Goal: Task Accomplishment & Management: Use online tool/utility

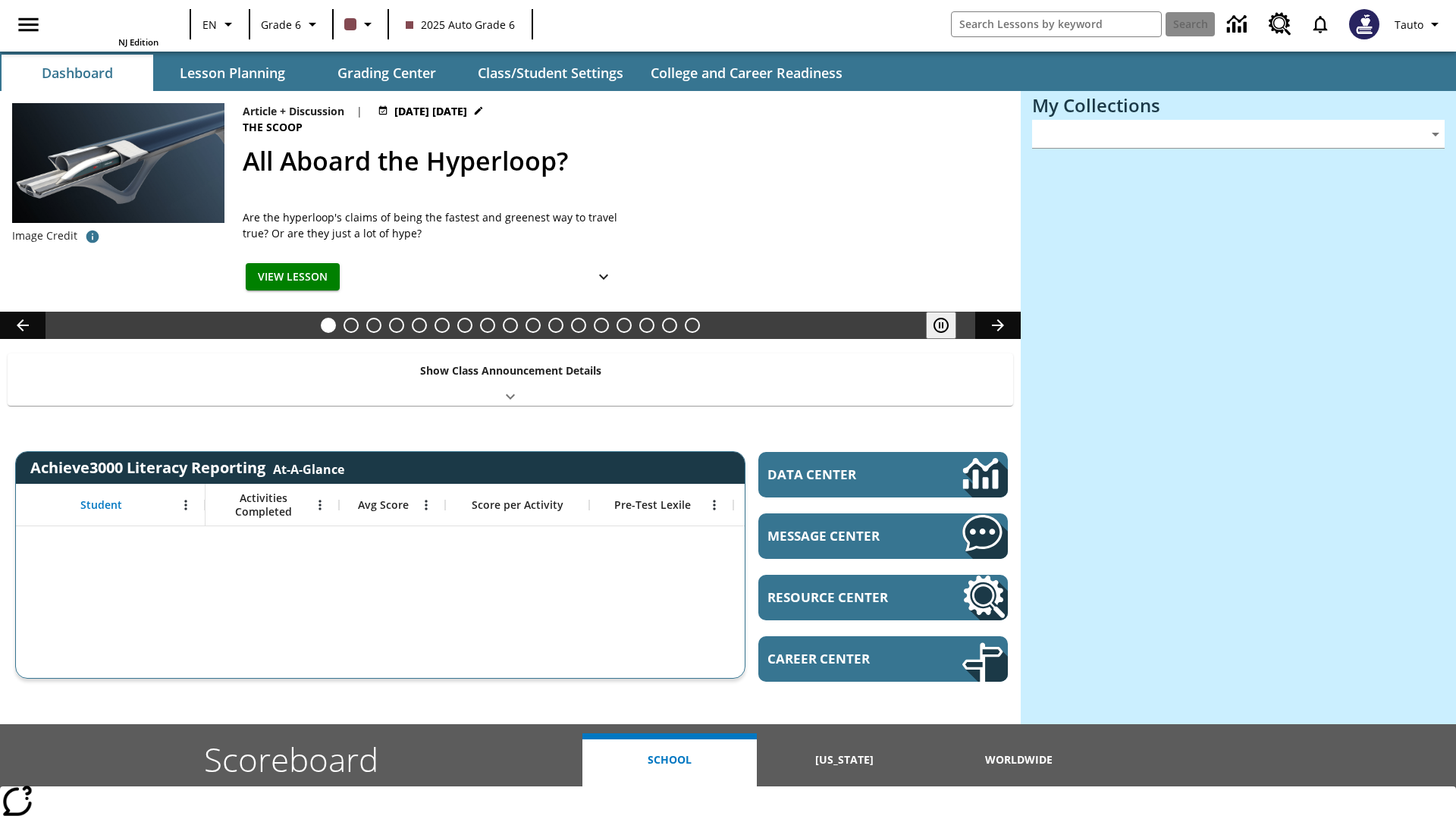
type input "-1"
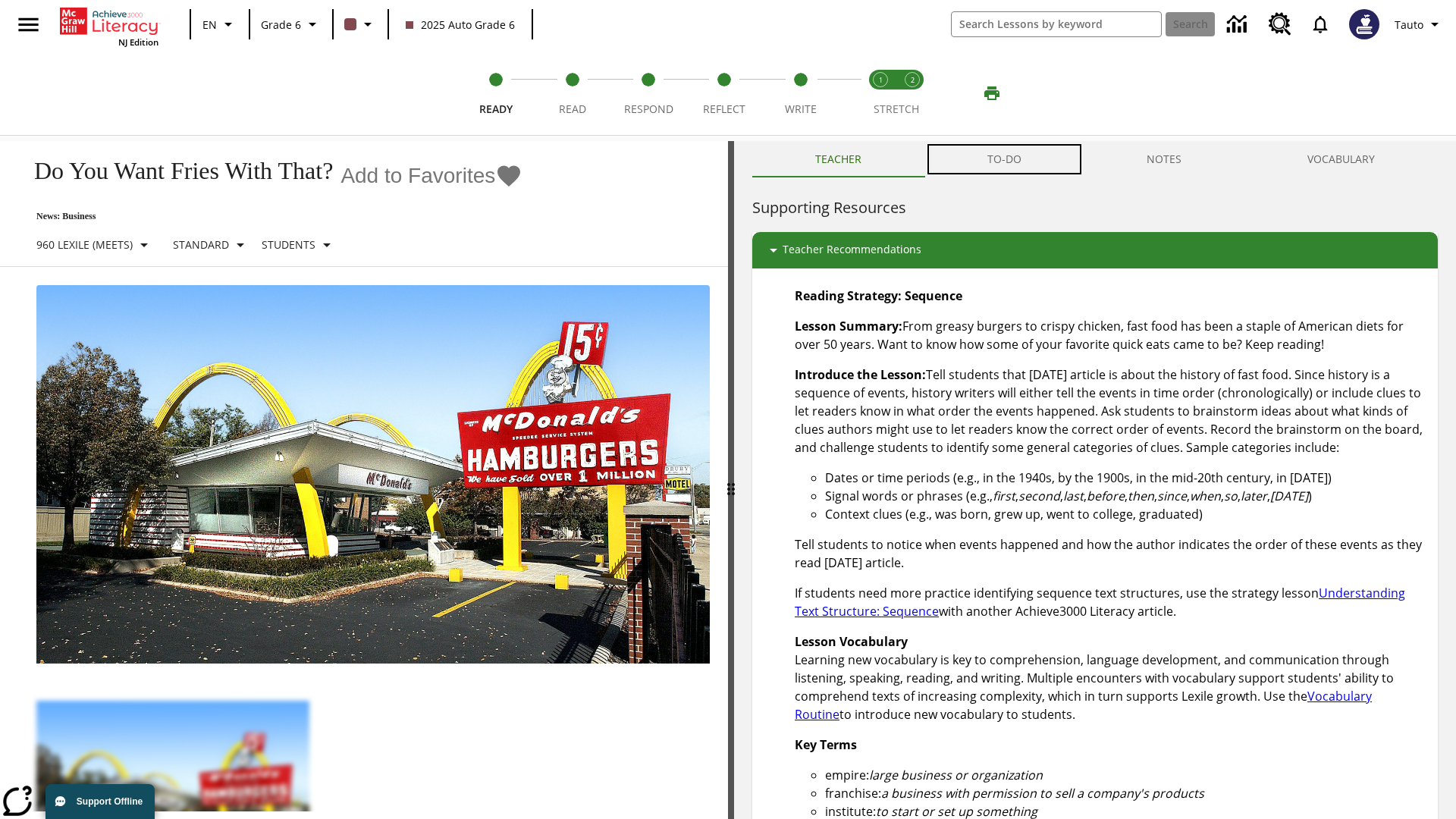
click at [1005, 159] on button "TO-DO" at bounding box center [1005, 159] width 160 height 37
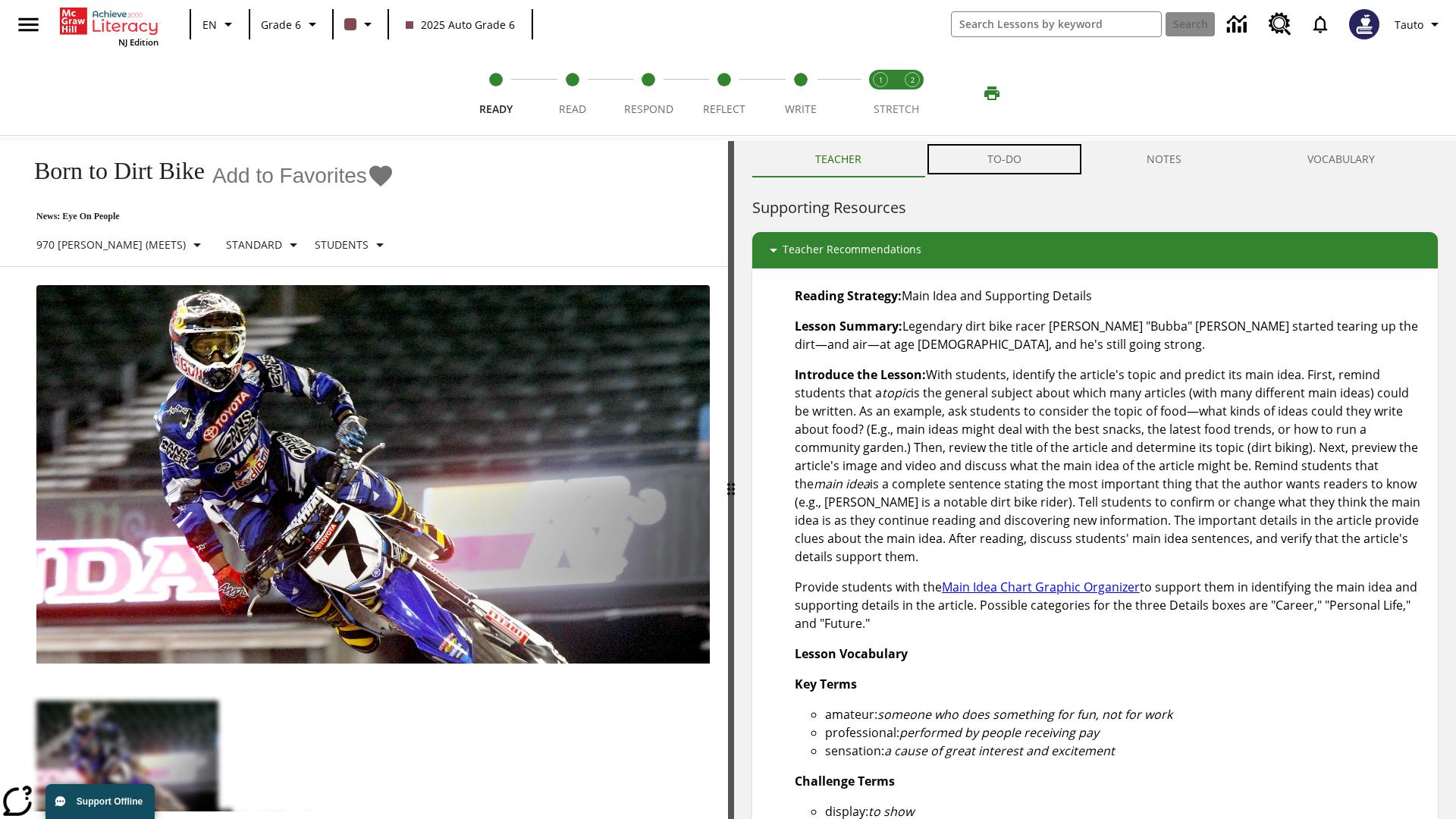
click at [1005, 159] on button "TO-DO" at bounding box center [1005, 159] width 160 height 37
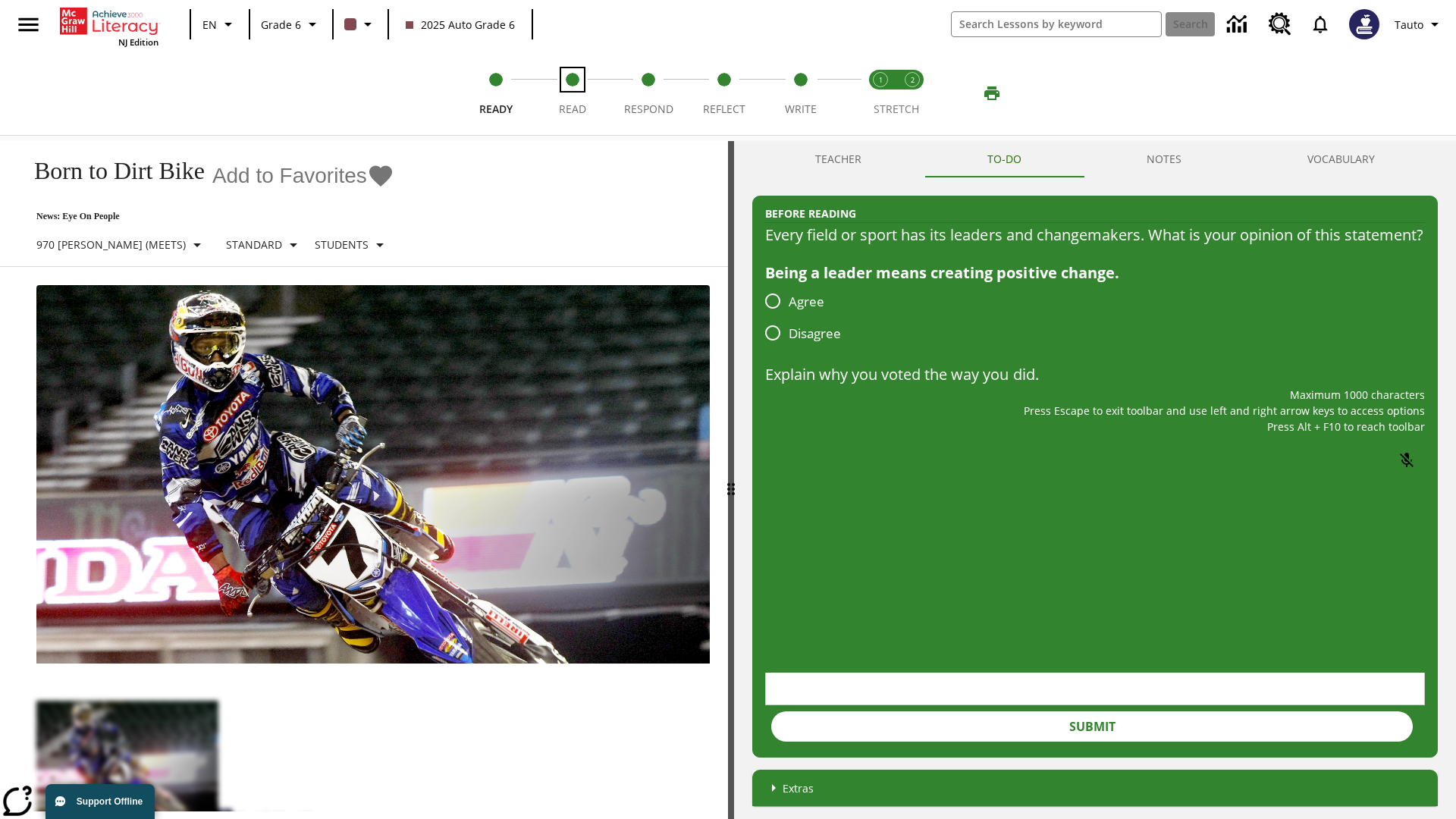
click at [572, 93] on span "Read" at bounding box center [572, 103] width 27 height 27
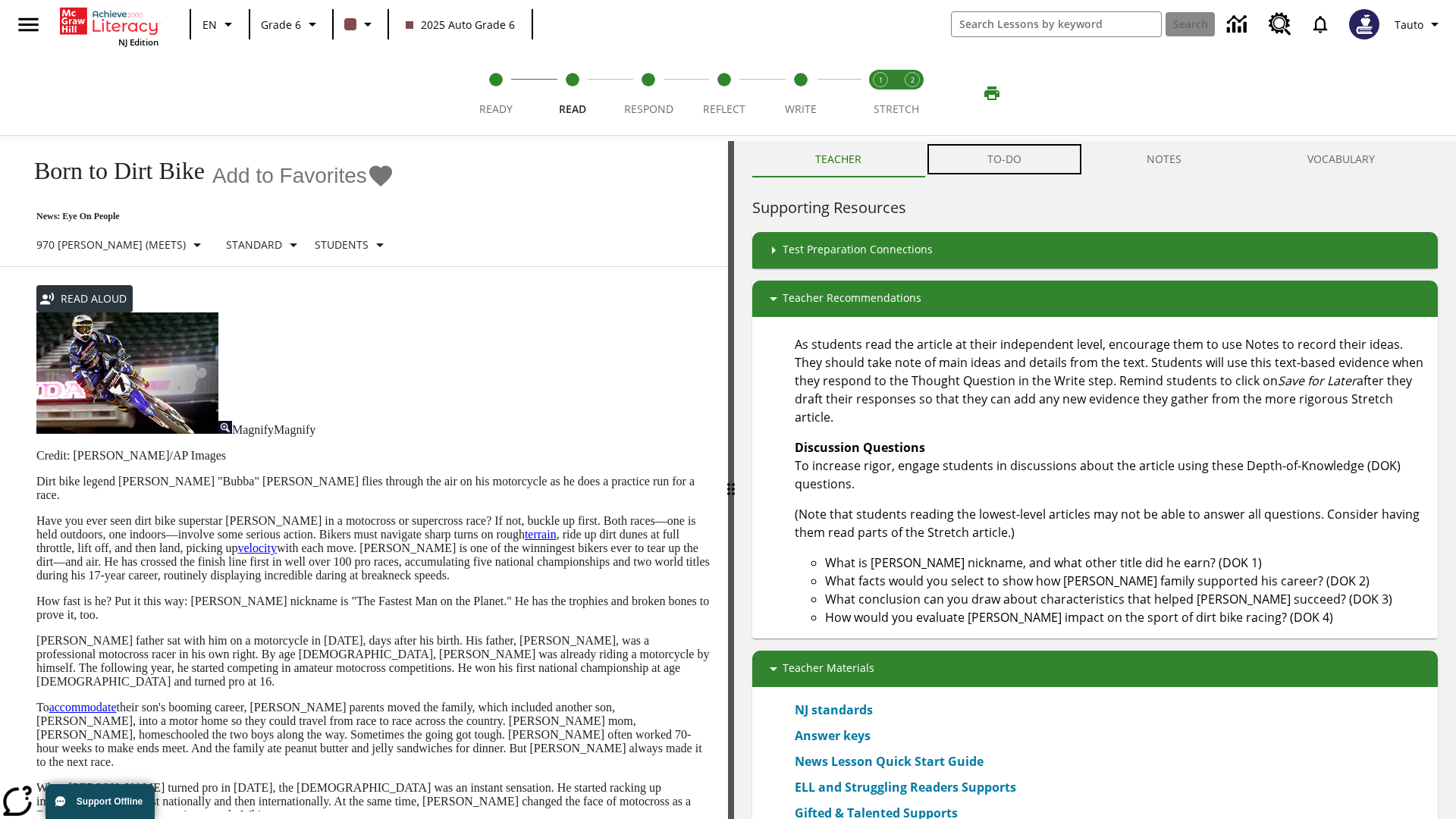
scroll to position [1, 0]
click at [1005, 159] on button "TO-DO" at bounding box center [1005, 159] width 160 height 37
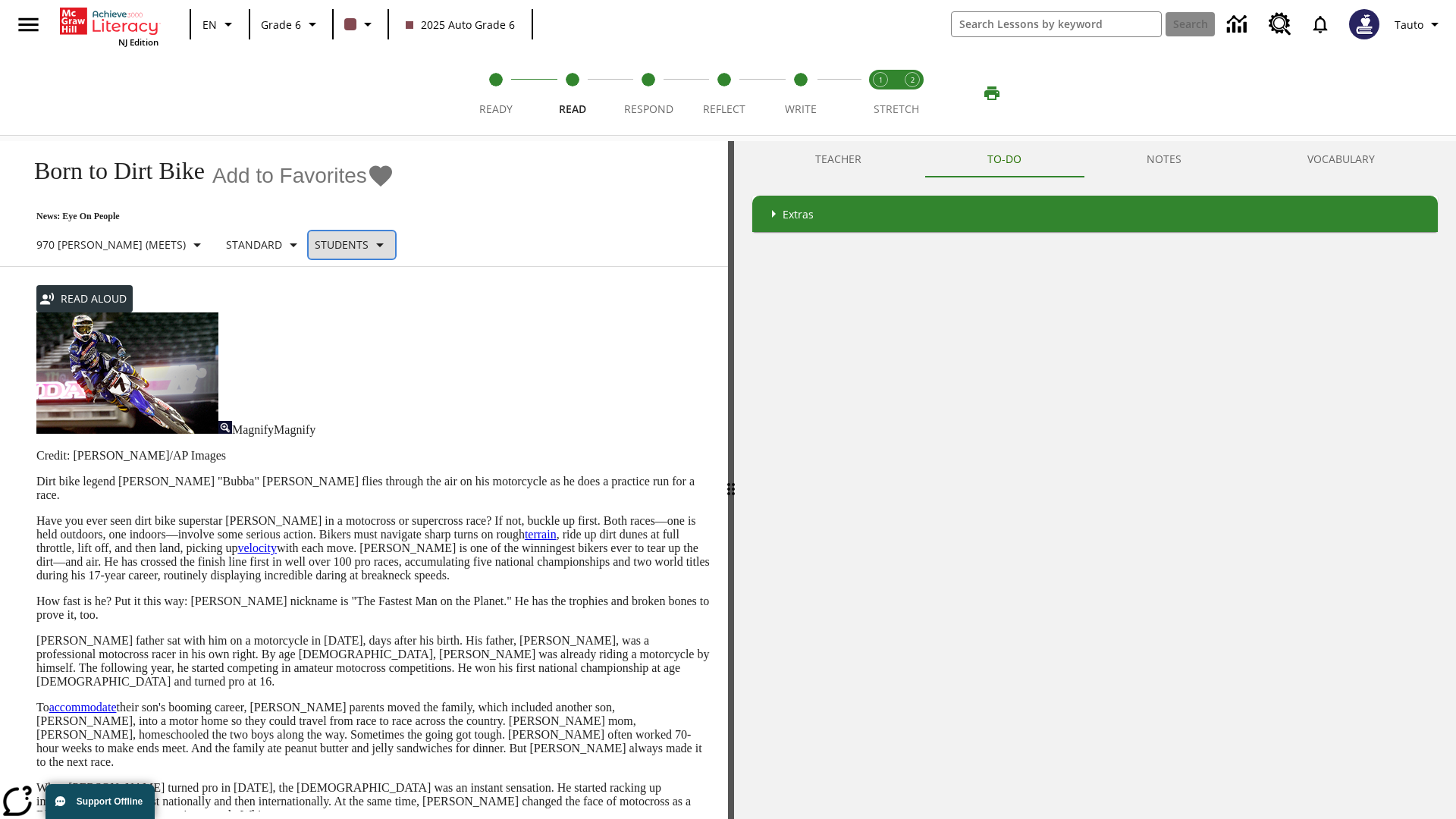
click at [315, 243] on p "Students" at bounding box center [341, 244] width 54 height 16
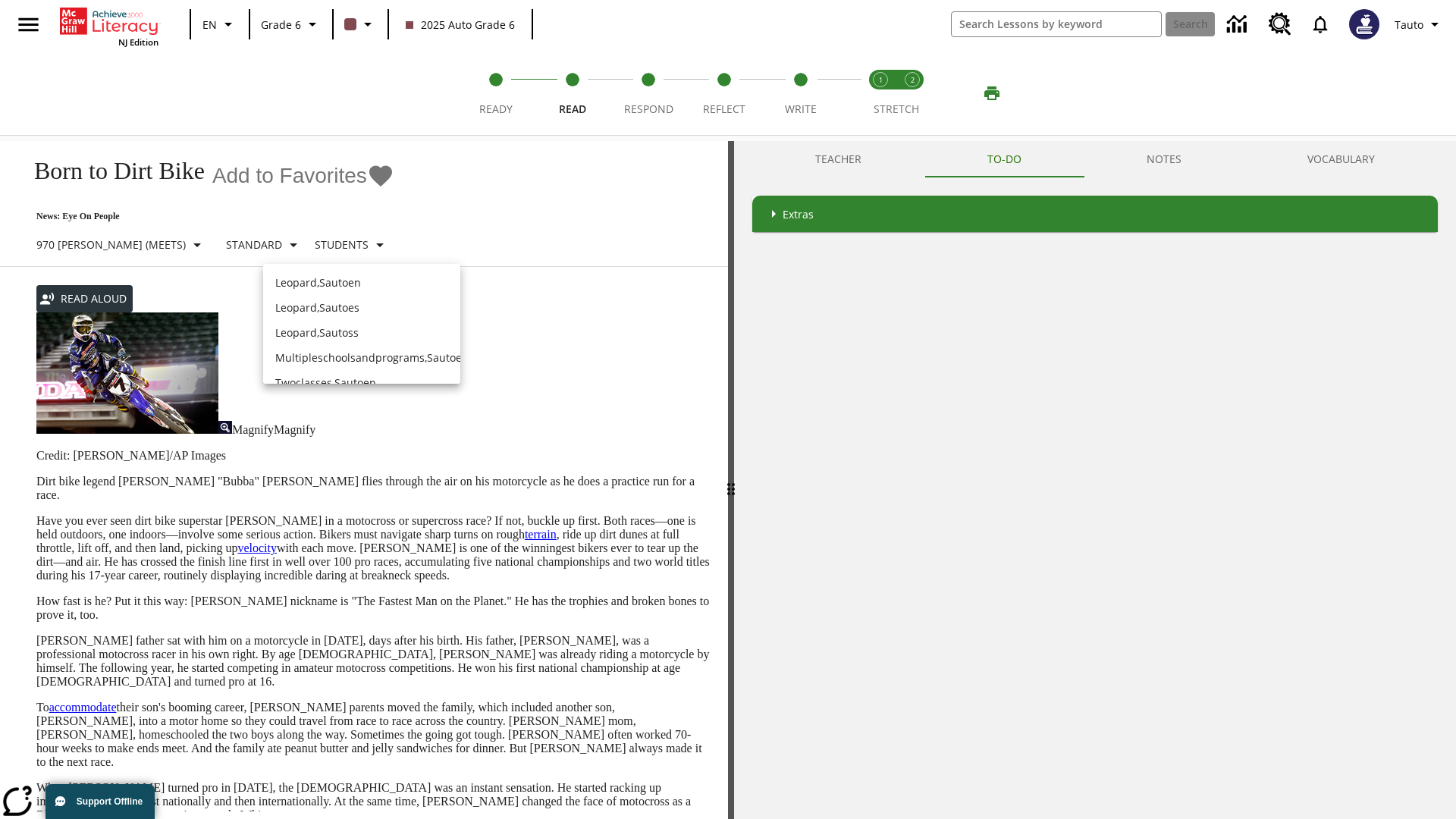
click at [349, 274] on p "Leopard , Sautoen" at bounding box center [362, 281] width 173 height 16
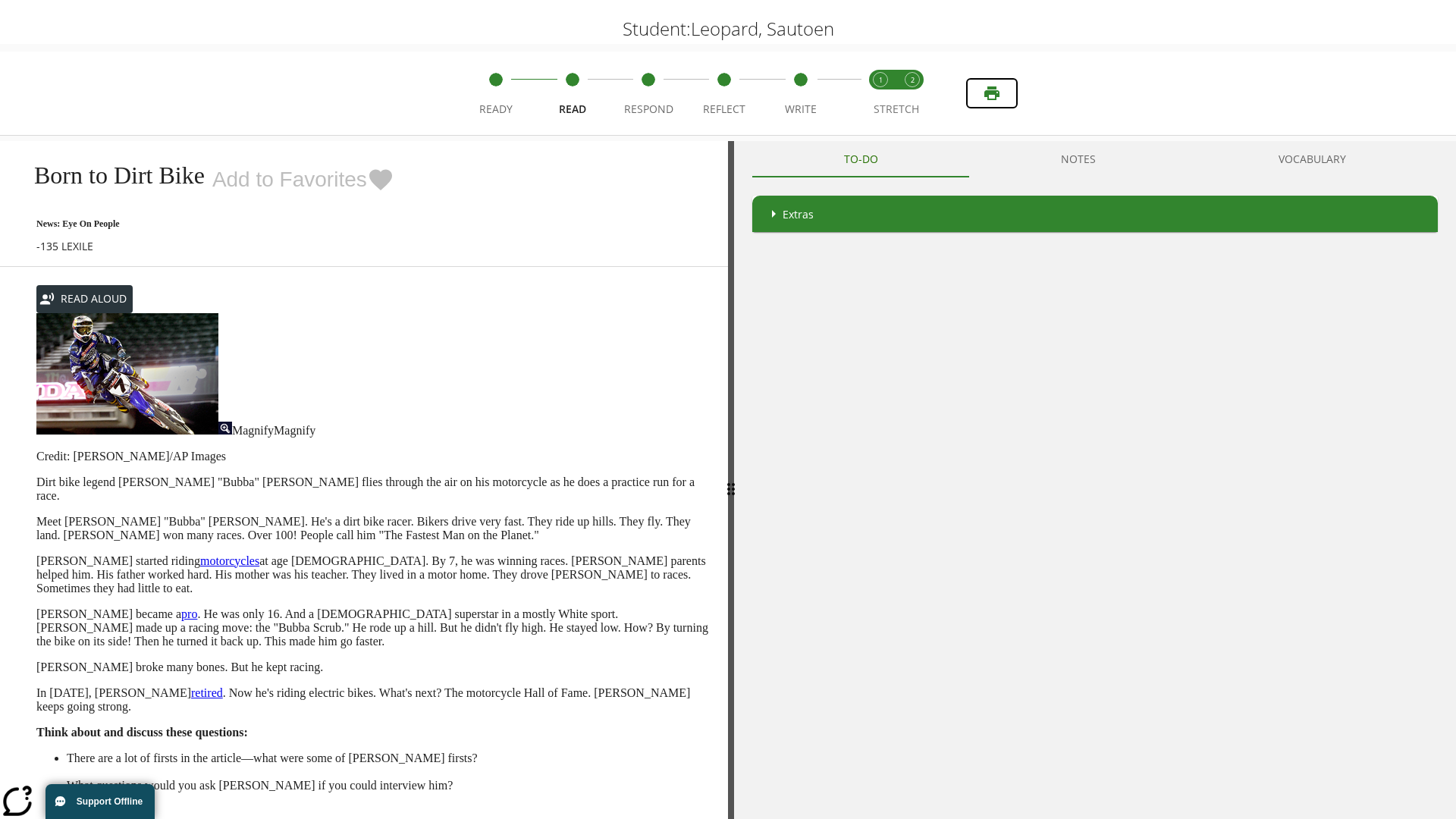
click at [992, 93] on icon "Print" at bounding box center [992, 93] width 15 height 13
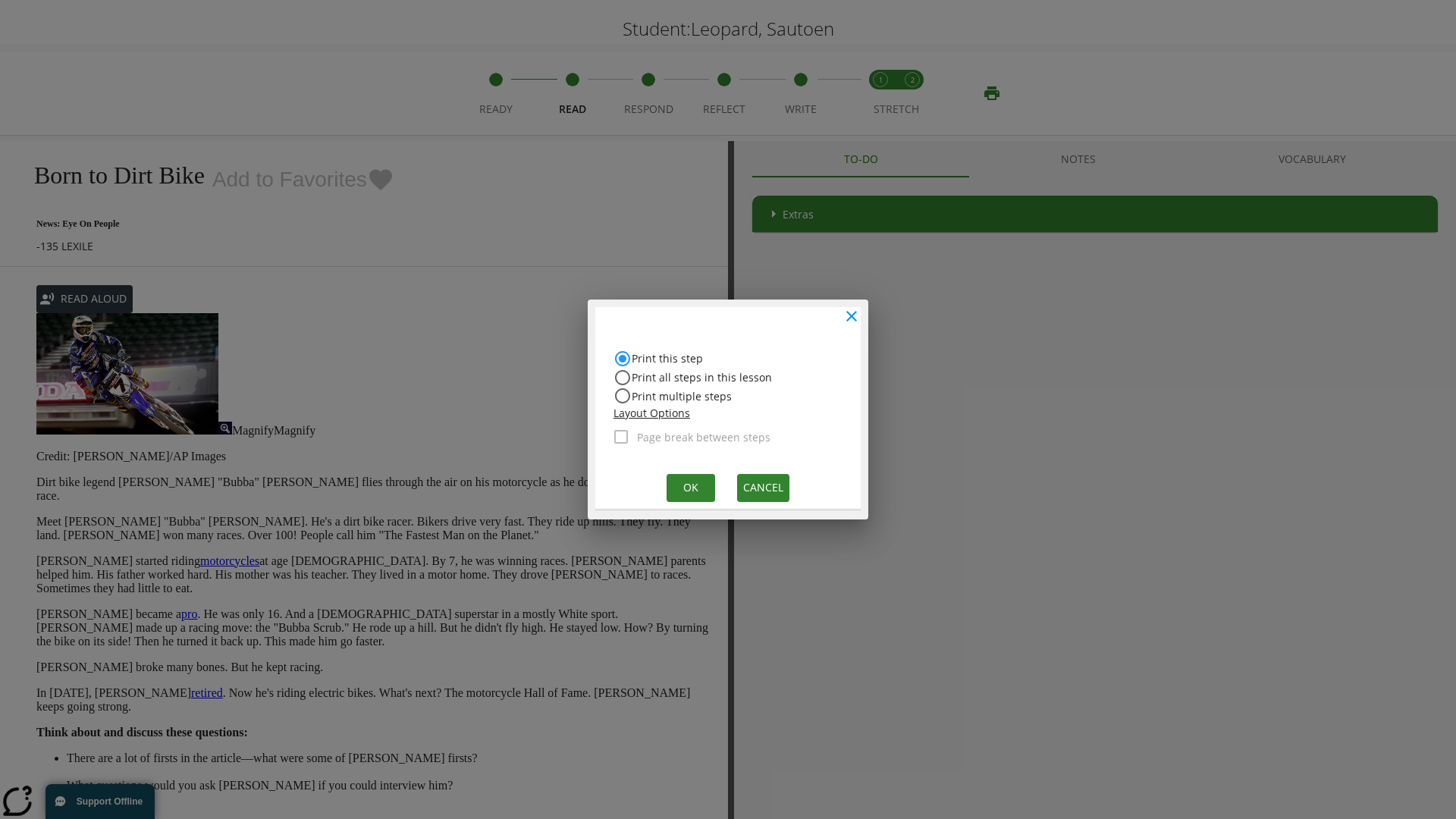
click at [623, 377] on input "Print all steps in this lesson" at bounding box center [622, 377] width 18 height 18
radio input "true"
radio input "false"
checkbox input "true"
click at [689, 487] on button "Ok" at bounding box center [691, 488] width 49 height 28
